Goal: Information Seeking & Learning: Check status

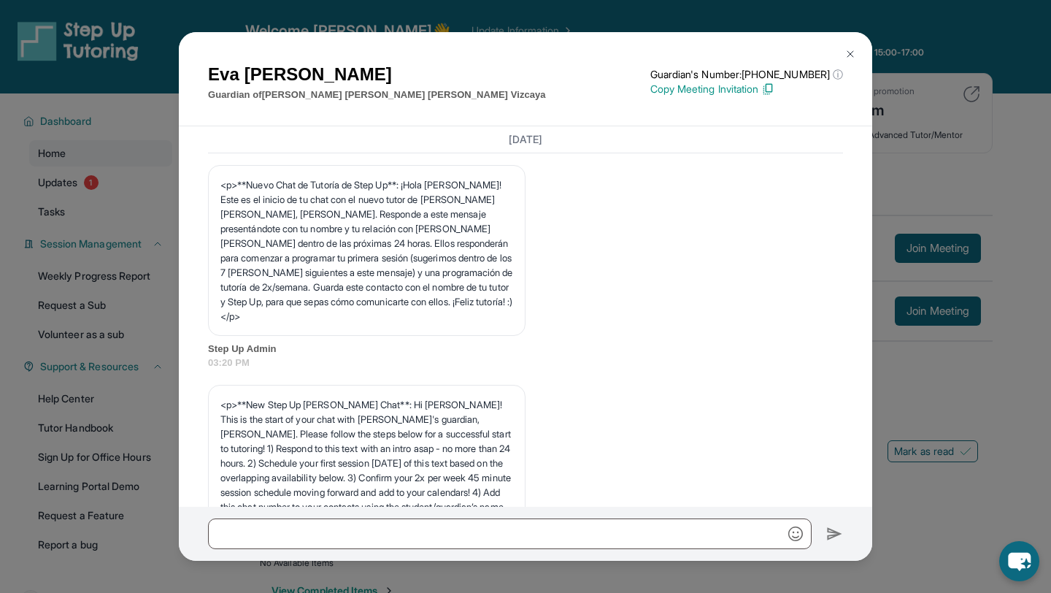
scroll to position [5751, 0]
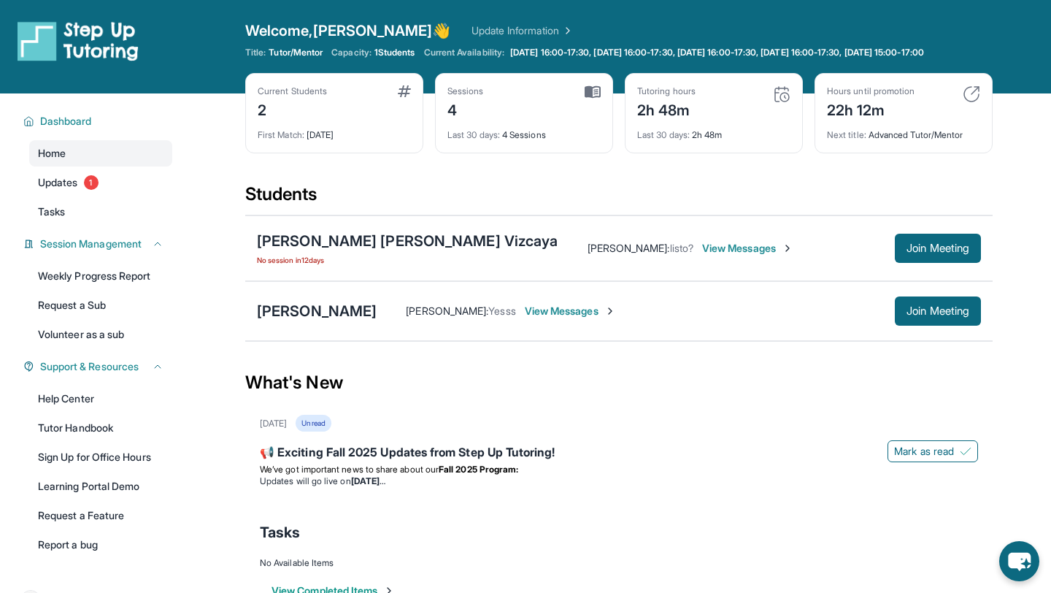
click at [702, 255] on span "View Messages" at bounding box center [747, 248] width 91 height 15
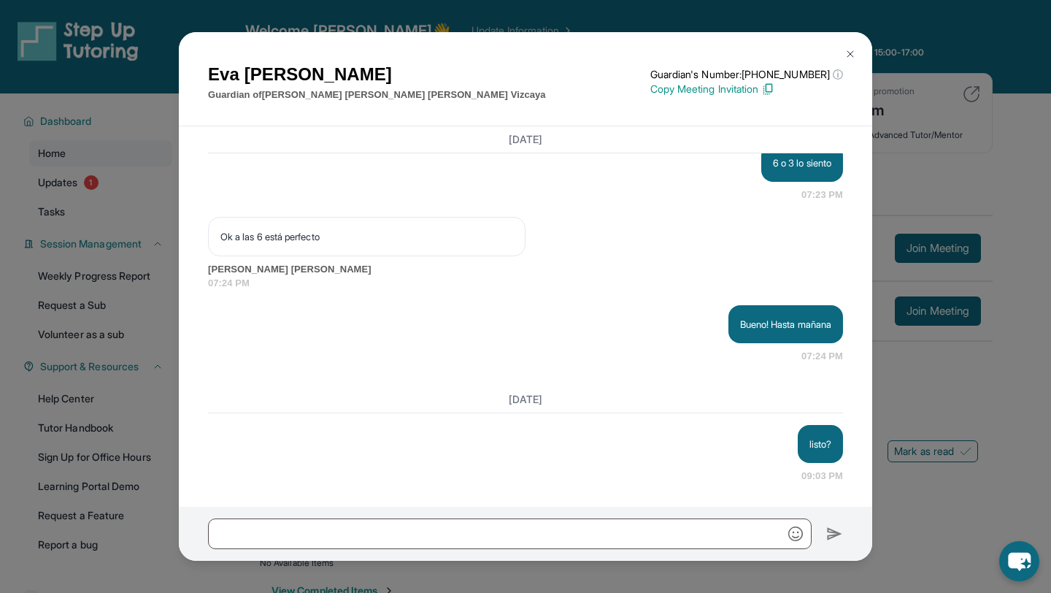
click at [840, 52] on button at bounding box center [850, 53] width 29 height 29
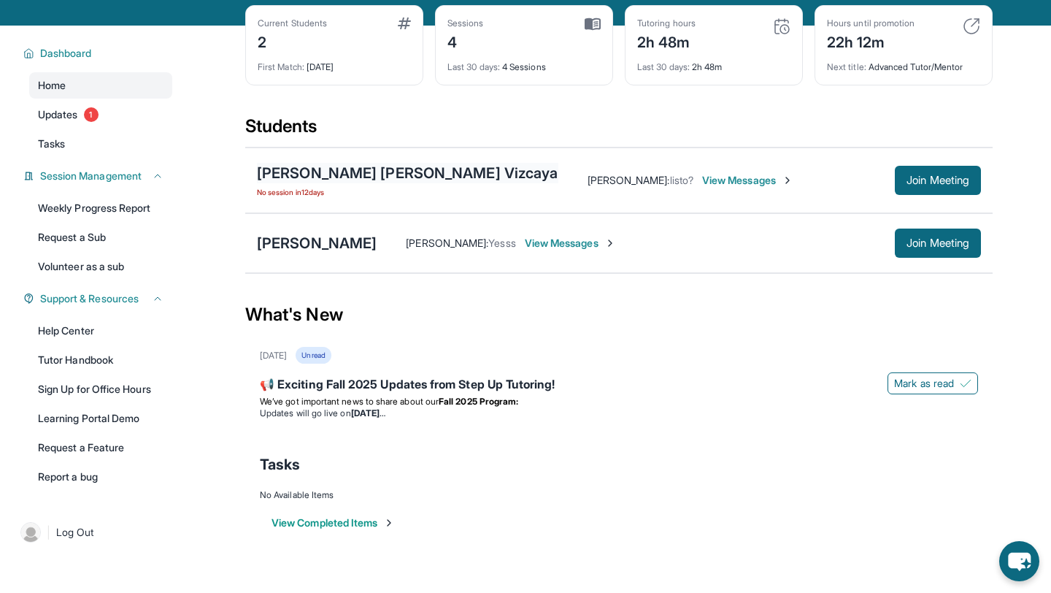
scroll to position [70, 0]
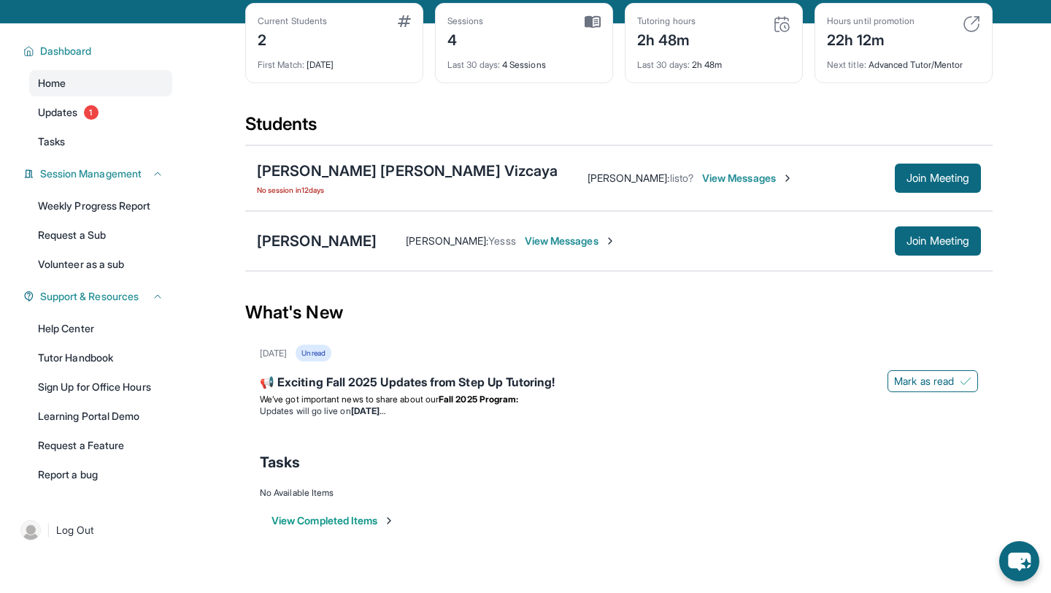
click at [350, 196] on span "No session [DATE]" at bounding box center [407, 190] width 301 height 12
click at [350, 181] on div "[PERSON_NAME] [PERSON_NAME] Vizcaya" at bounding box center [407, 171] width 301 height 20
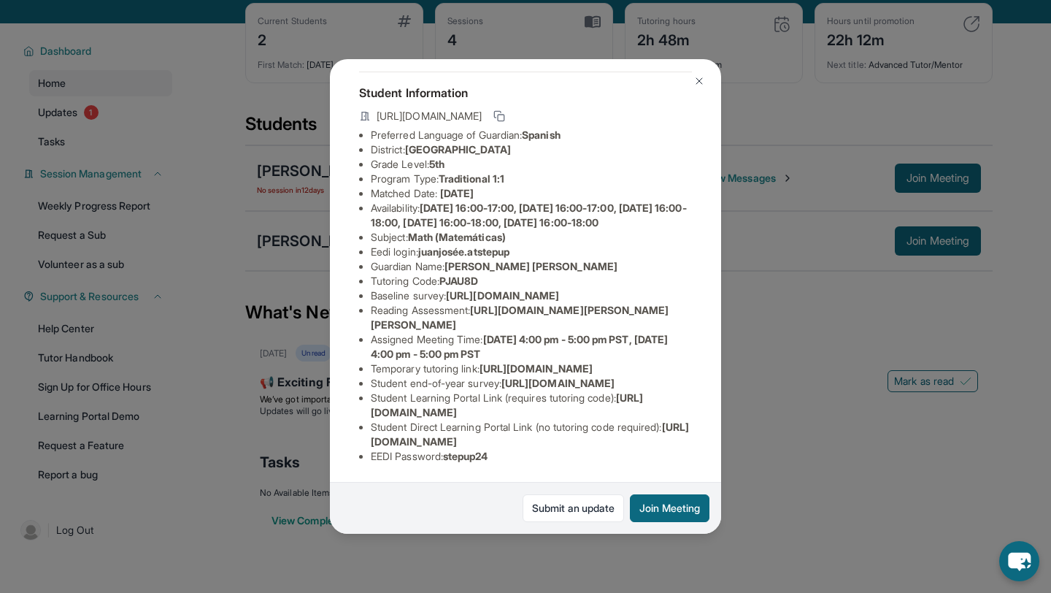
scroll to position [227, 0]
click at [710, 84] on button at bounding box center [699, 80] width 29 height 29
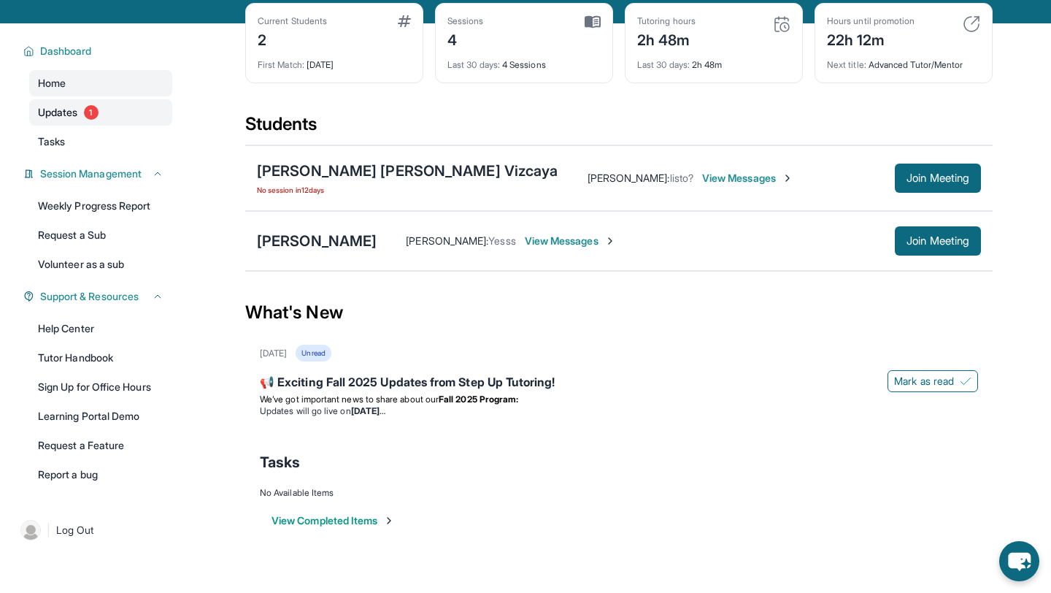
click at [125, 126] on link "Updates 1" at bounding box center [100, 112] width 143 height 26
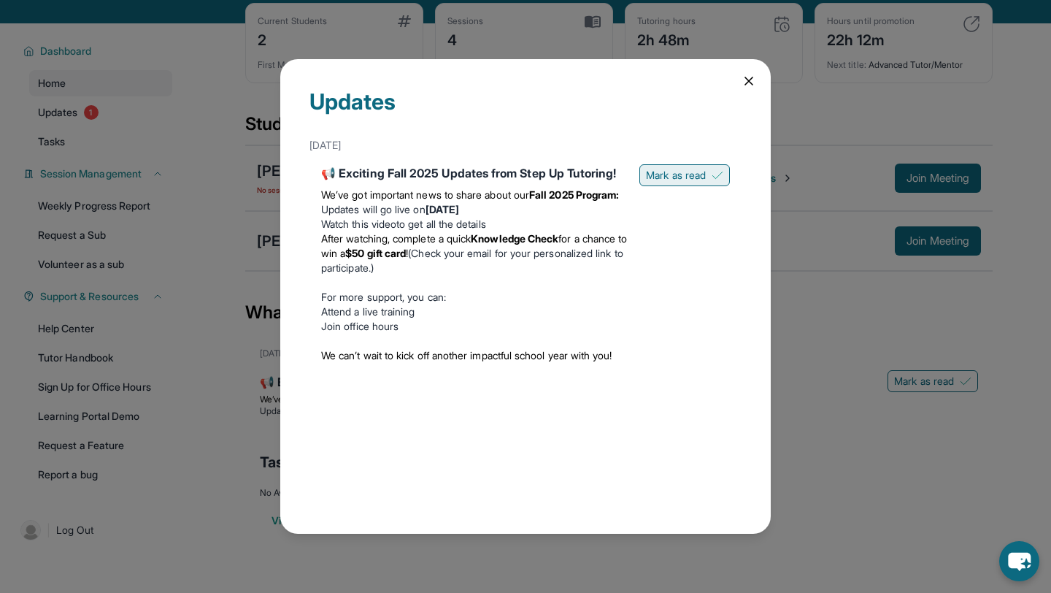
click at [702, 174] on span "Mark as read" at bounding box center [676, 175] width 60 height 15
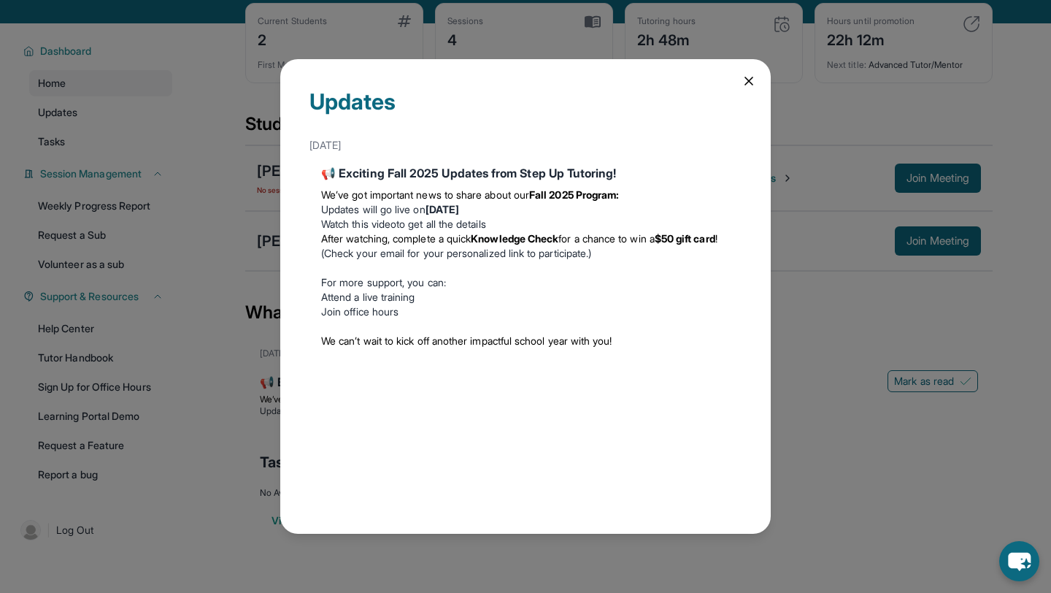
click at [756, 92] on div "Updates [DATE] 📢 Exciting Fall 2025 Updates from Step Up Tutoring! We’ve got im…" at bounding box center [525, 296] width 491 height 474
click at [753, 88] on icon at bounding box center [749, 81] width 15 height 15
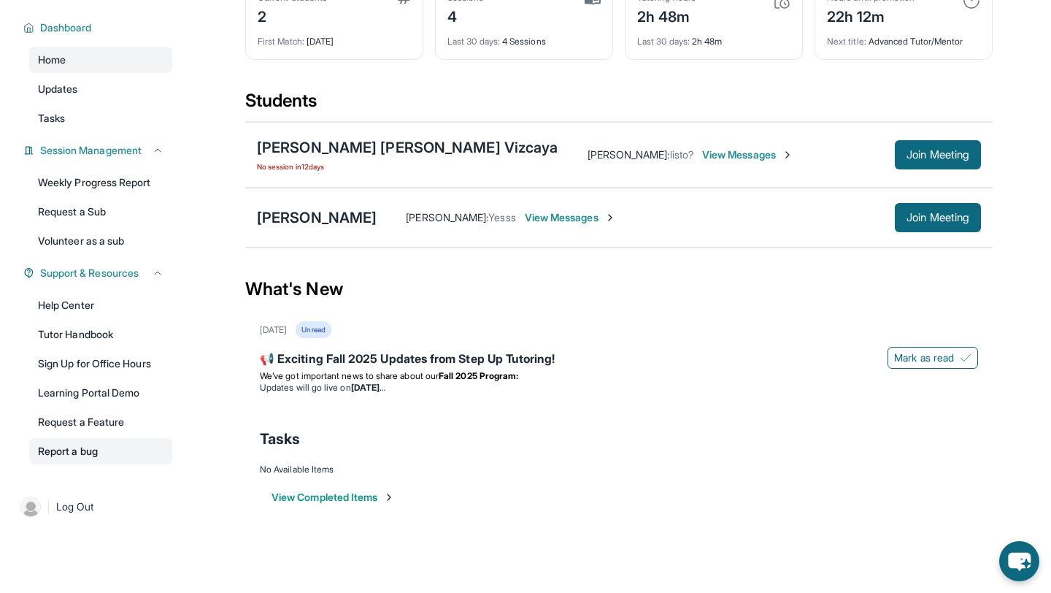
scroll to position [99, 0]
click at [104, 189] on link "Weekly Progress Report" at bounding box center [100, 182] width 143 height 26
